Goal: Task Accomplishment & Management: Use online tool/utility

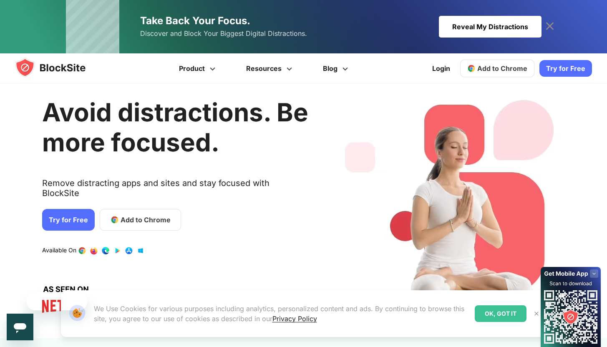
scroll to position [16, 0]
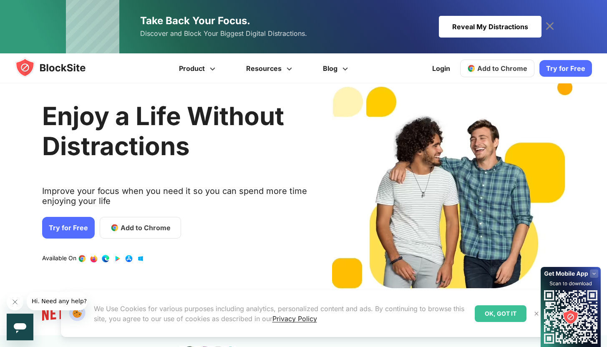
click at [147, 228] on span "Add to Chrome" at bounding box center [146, 228] width 50 height 10
